Goal: Task Accomplishment & Management: Use online tool/utility

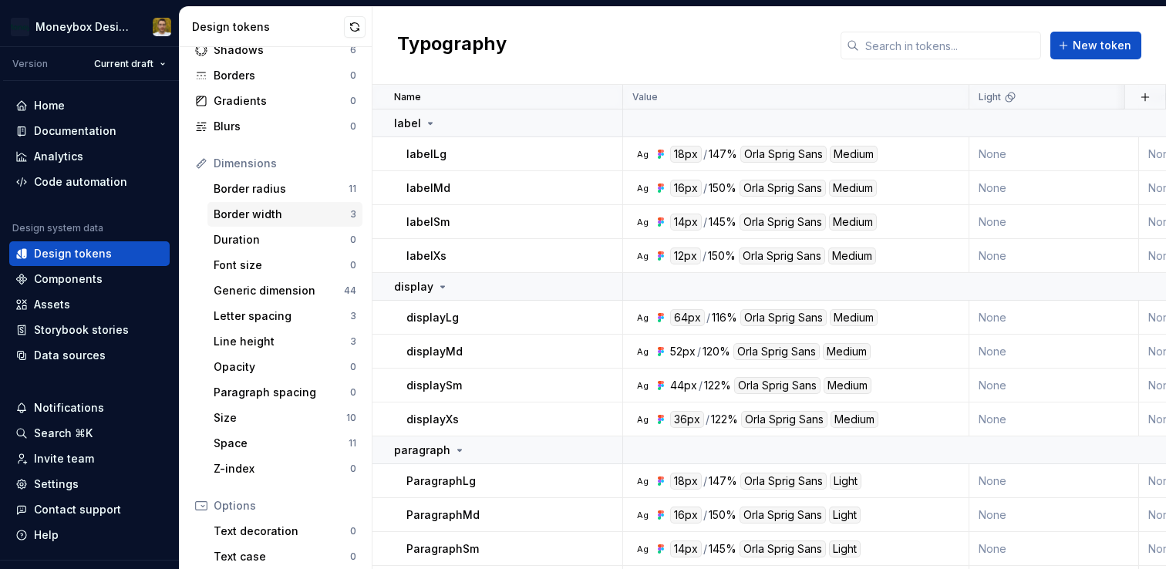
scroll to position [106, 0]
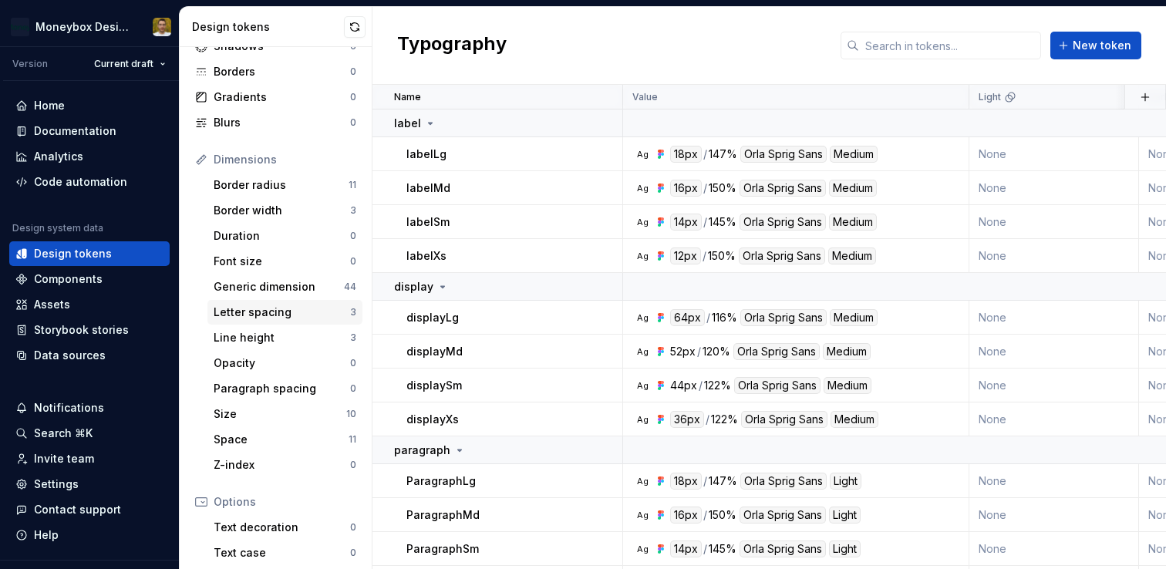
click at [286, 311] on div "Letter spacing" at bounding box center [282, 312] width 137 height 15
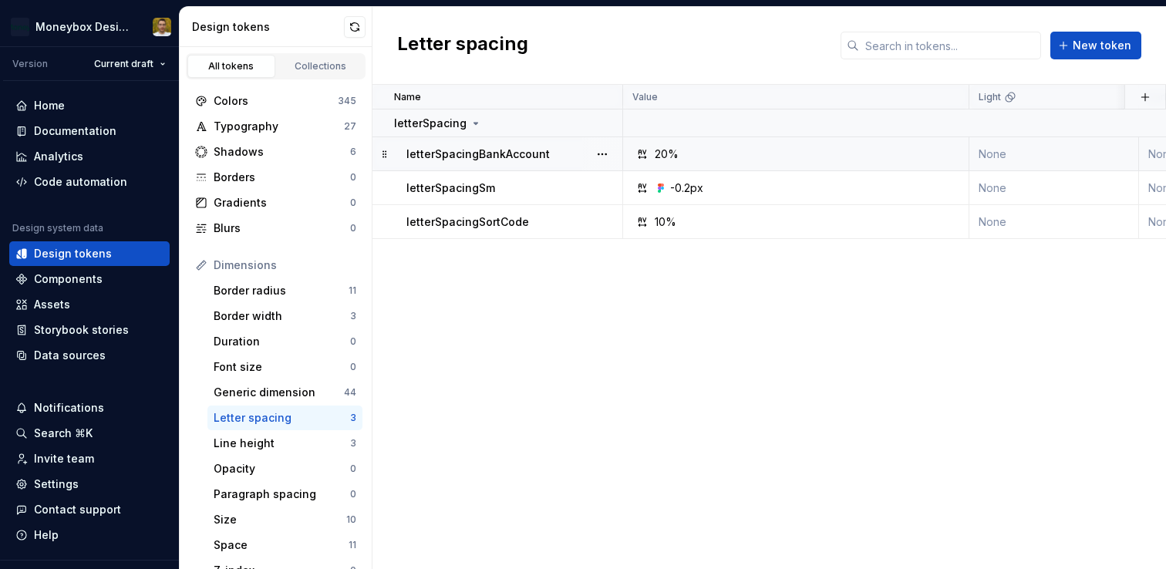
click at [567, 157] on div "letterSpacingBankAccount" at bounding box center [514, 154] width 215 height 15
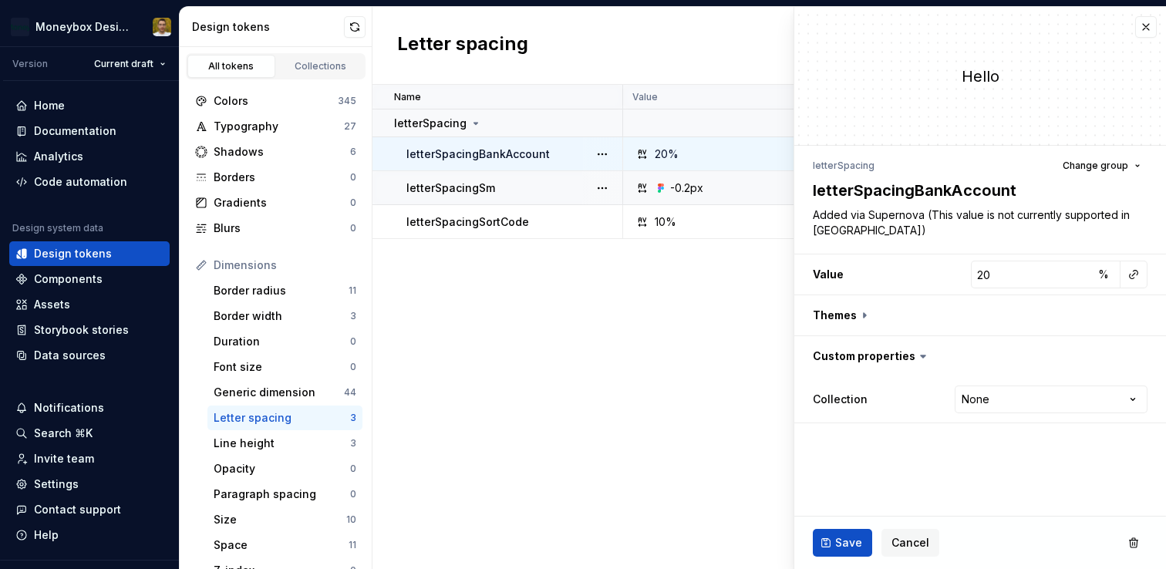
click at [574, 156] on div "letterSpacingBankAccount" at bounding box center [514, 154] width 215 height 15
click at [975, 189] on textarea "letterSpacingBankAccount" at bounding box center [977, 191] width 335 height 28
click at [540, 221] on div "letterSpacingSortCode" at bounding box center [514, 221] width 215 height 15
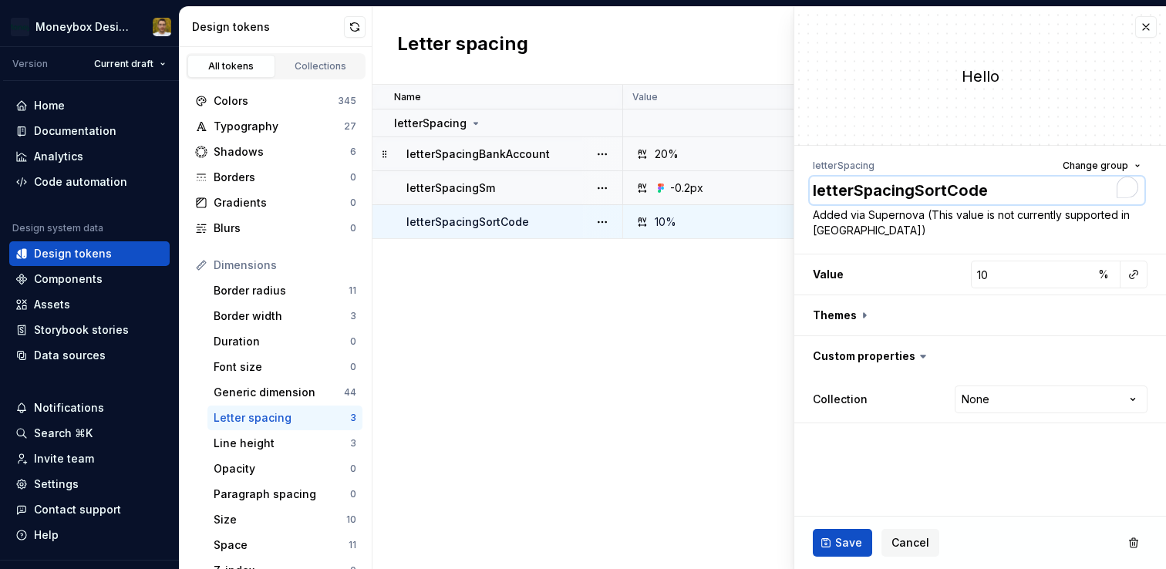
drag, startPoint x: 937, startPoint y: 187, endPoint x: 959, endPoint y: 194, distance: 22.5
click at [937, 187] on textarea "letterSpacingSortCode" at bounding box center [977, 191] width 335 height 28
type textarea "*"
